Goal: Task Accomplishment & Management: Manage account settings

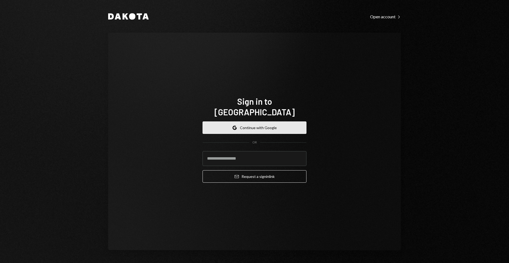
click at [270, 125] on button "Google Continue with Google" at bounding box center [255, 127] width 104 height 12
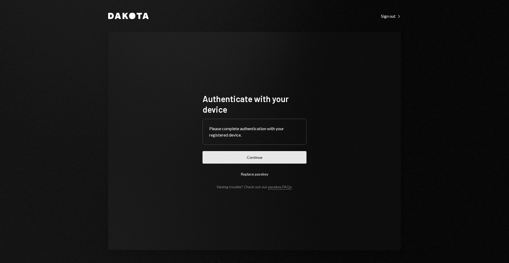
click at [270, 160] on button "Continue" at bounding box center [255, 157] width 104 height 12
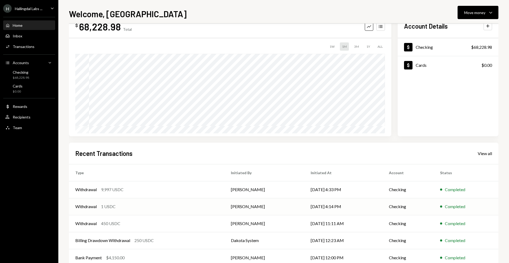
scroll to position [31, 0]
